Goal: Task Accomplishment & Management: Use online tool/utility

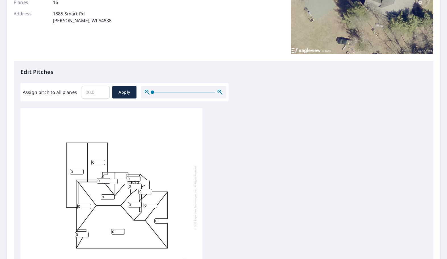
scroll to position [142, 0]
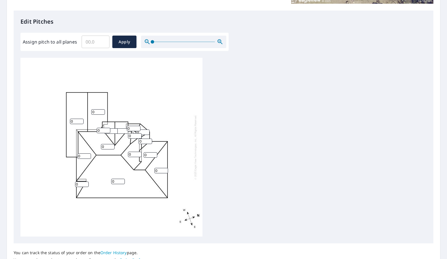
click at [96, 43] on input "Assign pitch to all planes" at bounding box center [96, 42] width 28 height 16
type input "10"
click at [117, 41] on span "Apply" at bounding box center [124, 41] width 15 height 7
type input "10"
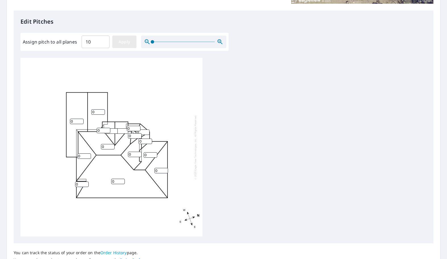
type input "10"
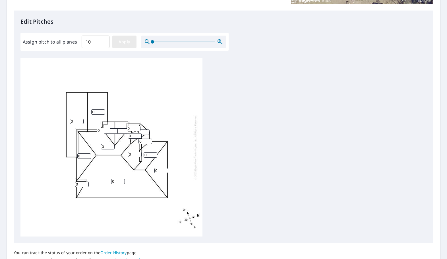
type input "10"
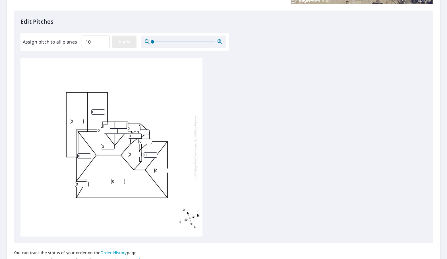
type input "10"
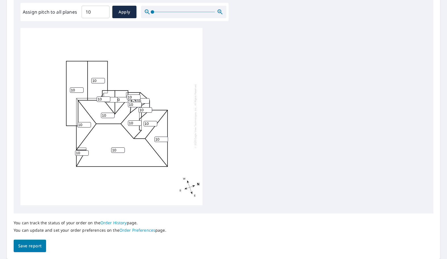
scroll to position [191, 0]
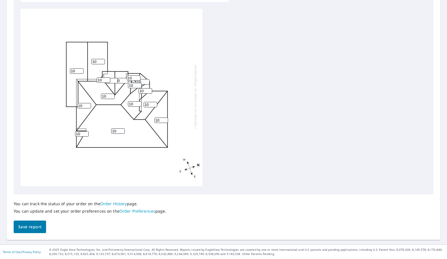
click at [18, 230] on button "Save report" at bounding box center [30, 227] width 32 height 13
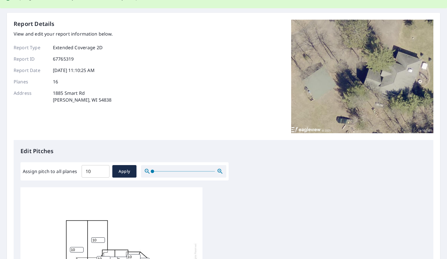
scroll to position [0, 0]
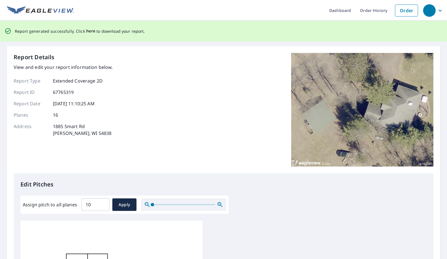
click at [88, 32] on span "here" at bounding box center [90, 31] width 9 height 7
